Goal: Task Accomplishment & Management: Manage account settings

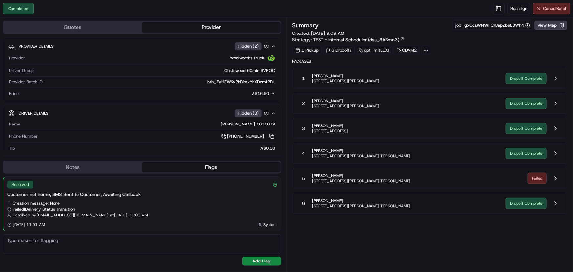
click at [366, 205] on span "[STREET_ADDRESS][PERSON_NAME][PERSON_NAME]" at bounding box center [361, 205] width 98 height 5
click at [512, 6] on span "Reassign" at bounding box center [518, 9] width 17 height 6
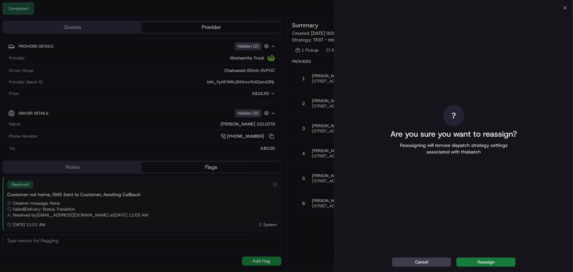
click at [479, 265] on button "Reassign" at bounding box center [485, 261] width 59 height 9
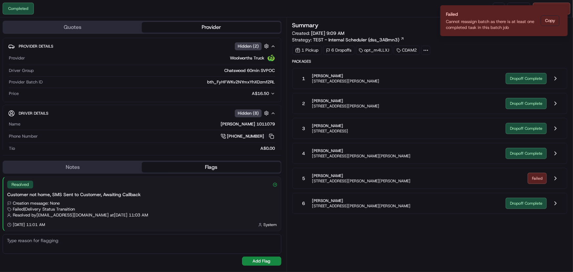
drag, startPoint x: 450, startPoint y: 231, endPoint x: 452, endPoint y: 237, distance: 6.1
click at [451, 231] on div "Summary job_gxCcaWNWFCKJapZbeE3Wh4 View Map Created: 19/08/2025 9:09 AM Strateg…" at bounding box center [429, 144] width 275 height 247
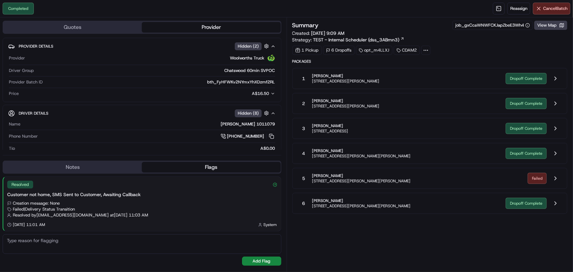
click at [522, 179] on div "5 [PERSON_NAME] Roma [STREET_ADDRESS][PERSON_NAME][PERSON_NAME]" at bounding box center [410, 178] width 225 height 12
click at [554, 178] on button at bounding box center [555, 178] width 12 height 12
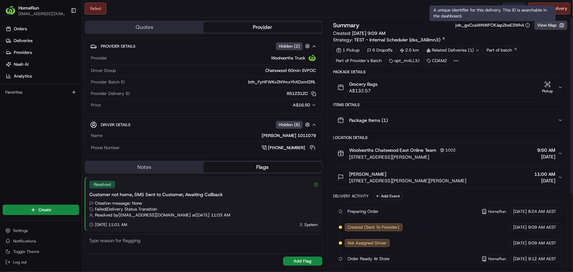
click at [508, 3] on button "Reassign" at bounding box center [513, 9] width 23 height 12
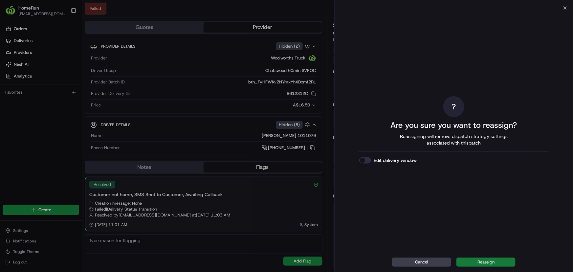
click at [478, 258] on button "Reassign" at bounding box center [485, 261] width 59 height 9
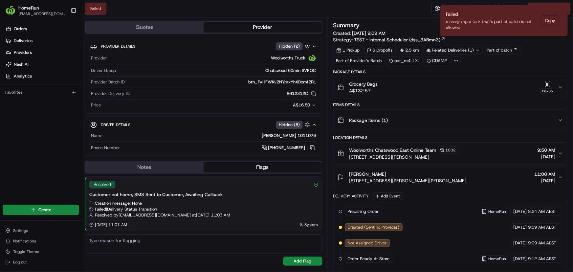
click at [406, 11] on div "Failed Reassign Cancel Delivery" at bounding box center [327, 8] width 491 height 17
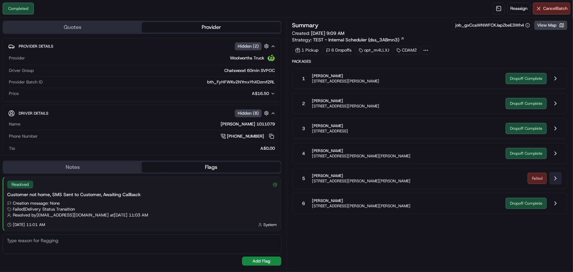
click at [557, 176] on button at bounding box center [555, 178] width 12 height 12
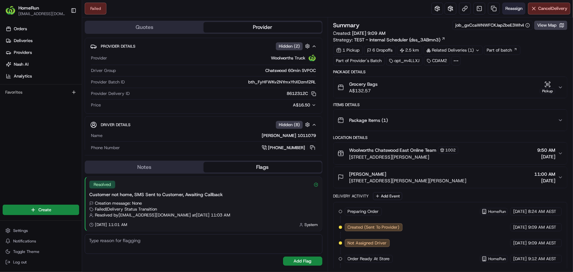
click at [512, 5] on button "Reassign" at bounding box center [513, 9] width 23 height 12
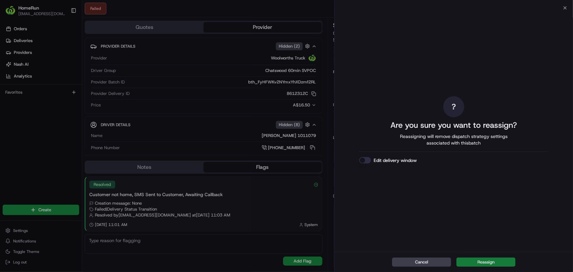
click at [469, 260] on button "Reassign" at bounding box center [485, 261] width 59 height 9
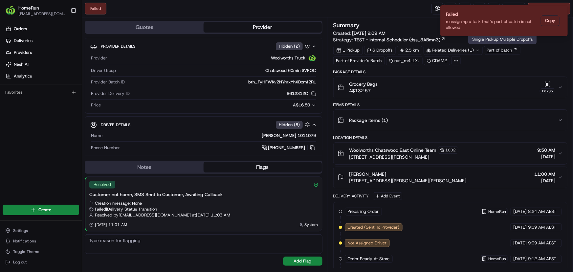
click at [499, 51] on link "Part of batch" at bounding box center [502, 50] width 36 height 9
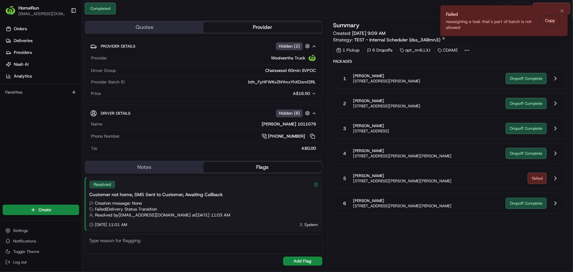
click at [479, 21] on div "reassigning a task that's part of batch is not allowed" at bounding box center [492, 25] width 92 height 12
click at [472, 49] on div "1 Pickup 6 Dropoffs opt_m4LLXJ CDAM2" at bounding box center [450, 50] width 234 height 9
click at [470, 50] on div at bounding box center [466, 50] width 9 height 9
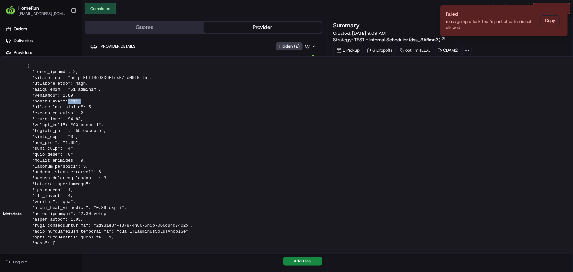
drag, startPoint x: 64, startPoint y: 101, endPoint x: 84, endPoint y: 102, distance: 19.4
click at [81, 101] on pre at bounding box center [413, 213] width 773 height 301
click at [87, 107] on pre at bounding box center [413, 213] width 773 height 301
click at [63, 46] on ul "Orders Deliveries Providers Nash AI Analytics" at bounding box center [42, 53] width 79 height 58
